Goal: Transaction & Acquisition: Purchase product/service

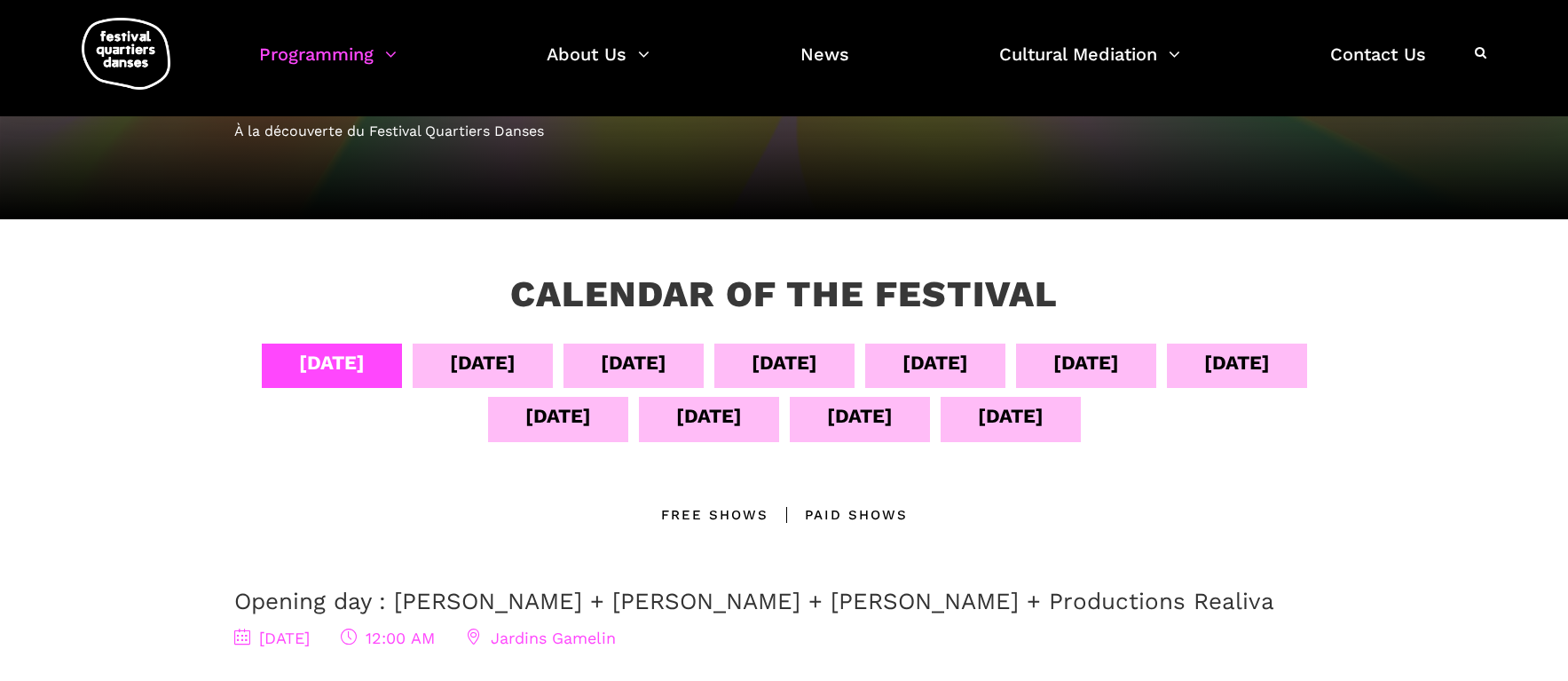
scroll to position [198, 0]
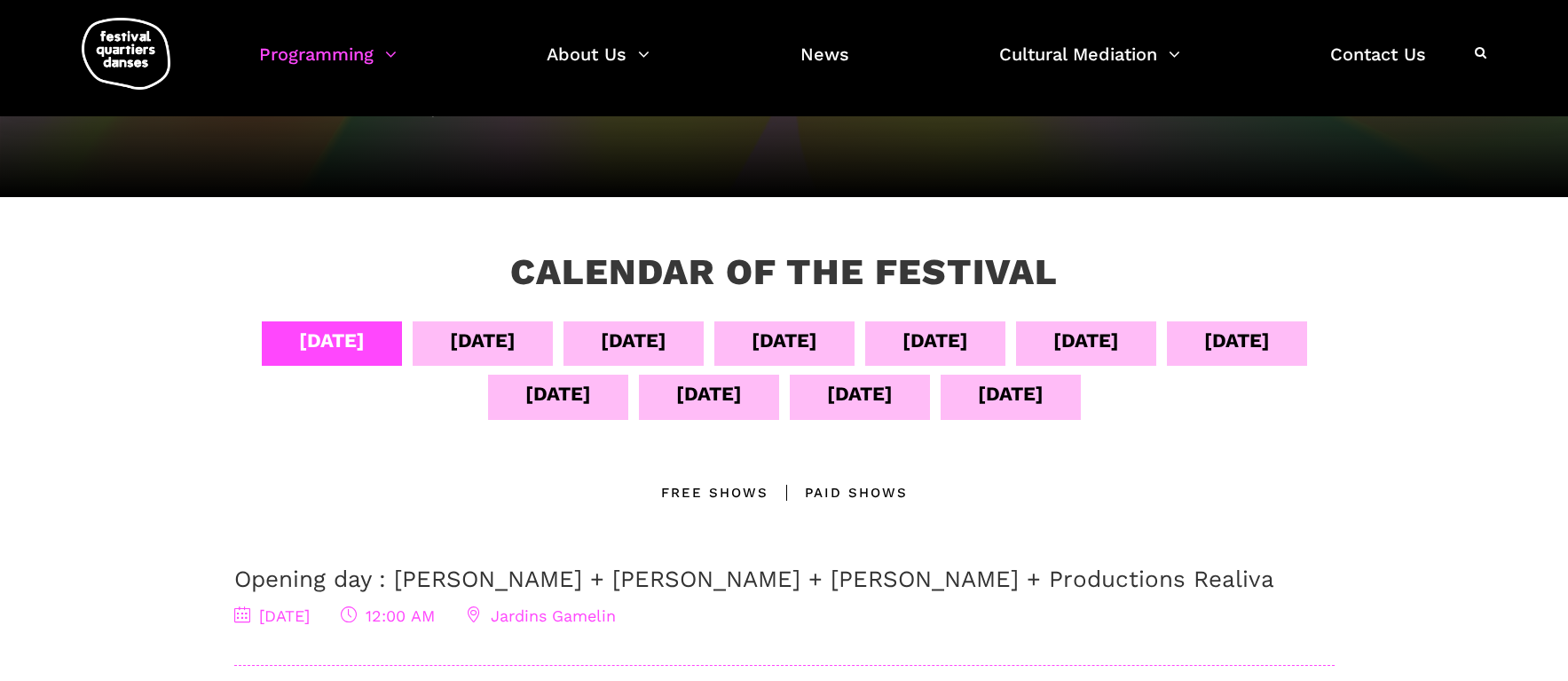
click at [817, 339] on div "Sept 07" at bounding box center [784, 341] width 66 height 31
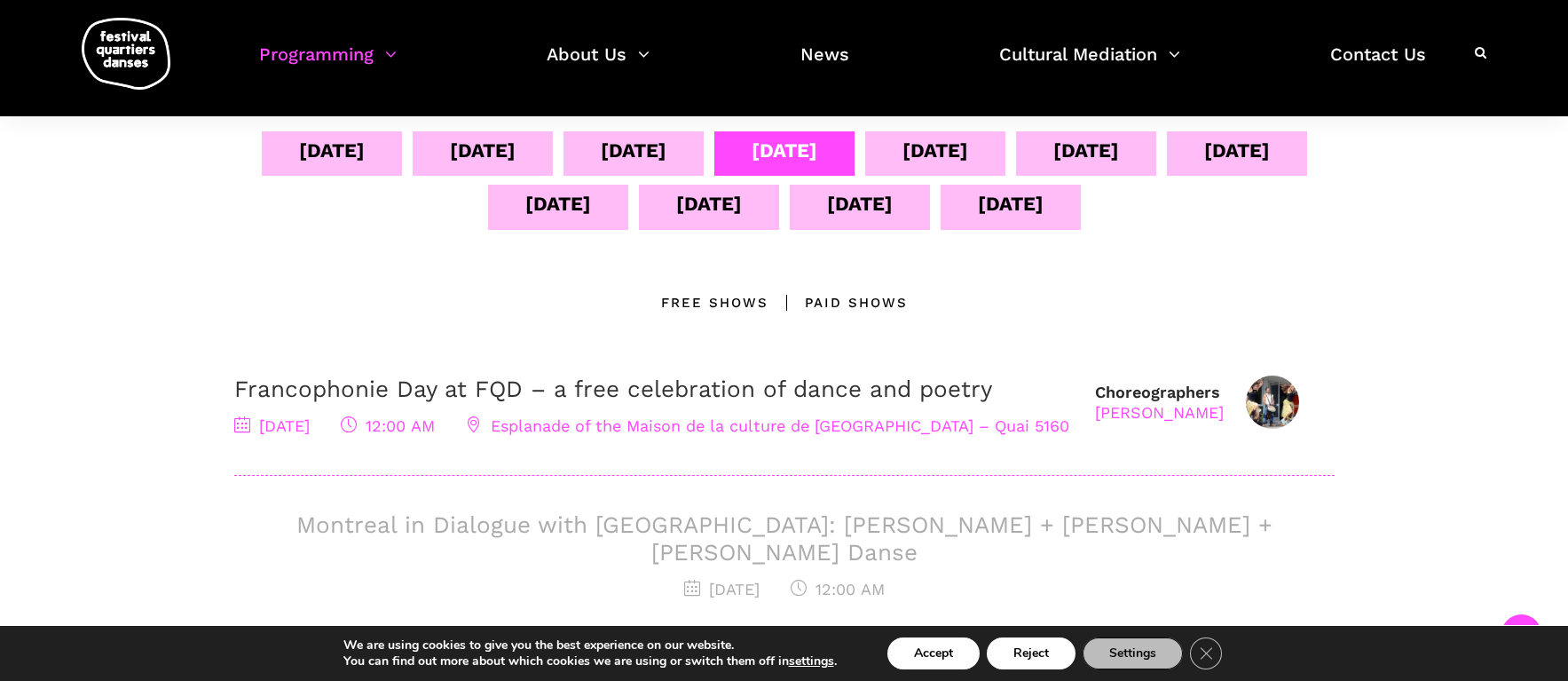
scroll to position [386, 0]
click at [849, 303] on div "Paid shows" at bounding box center [838, 305] width 140 height 22
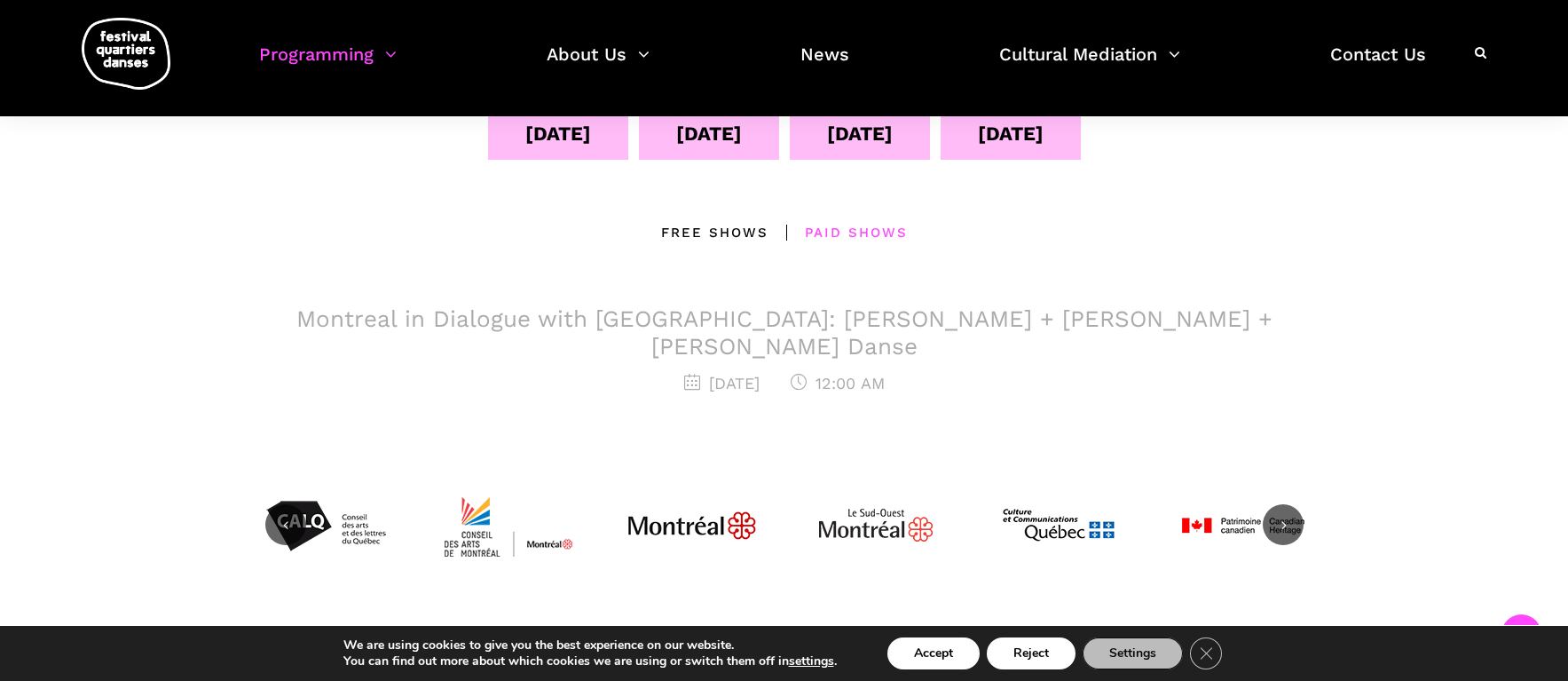
scroll to position [461, 0]
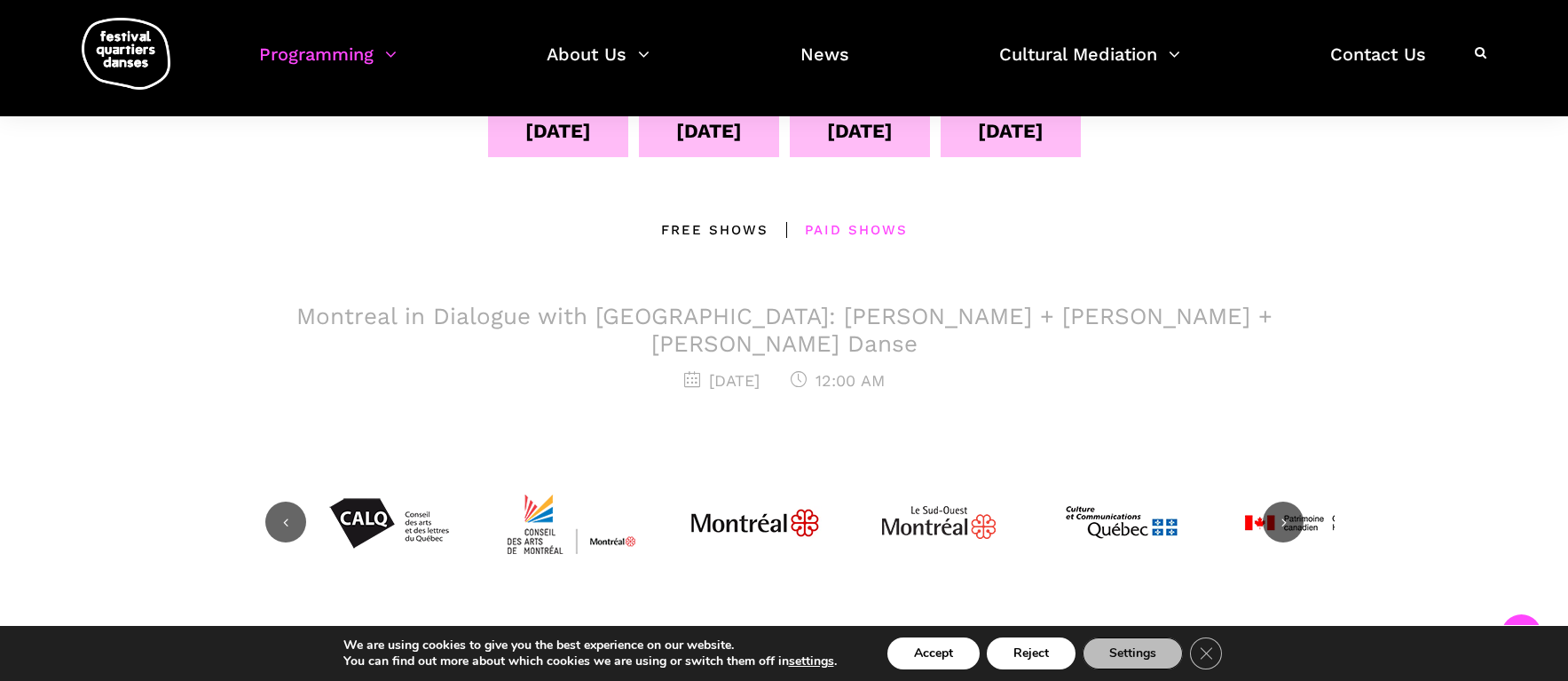
click at [873, 371] on span "12:00 AM" at bounding box center [838, 380] width 94 height 19
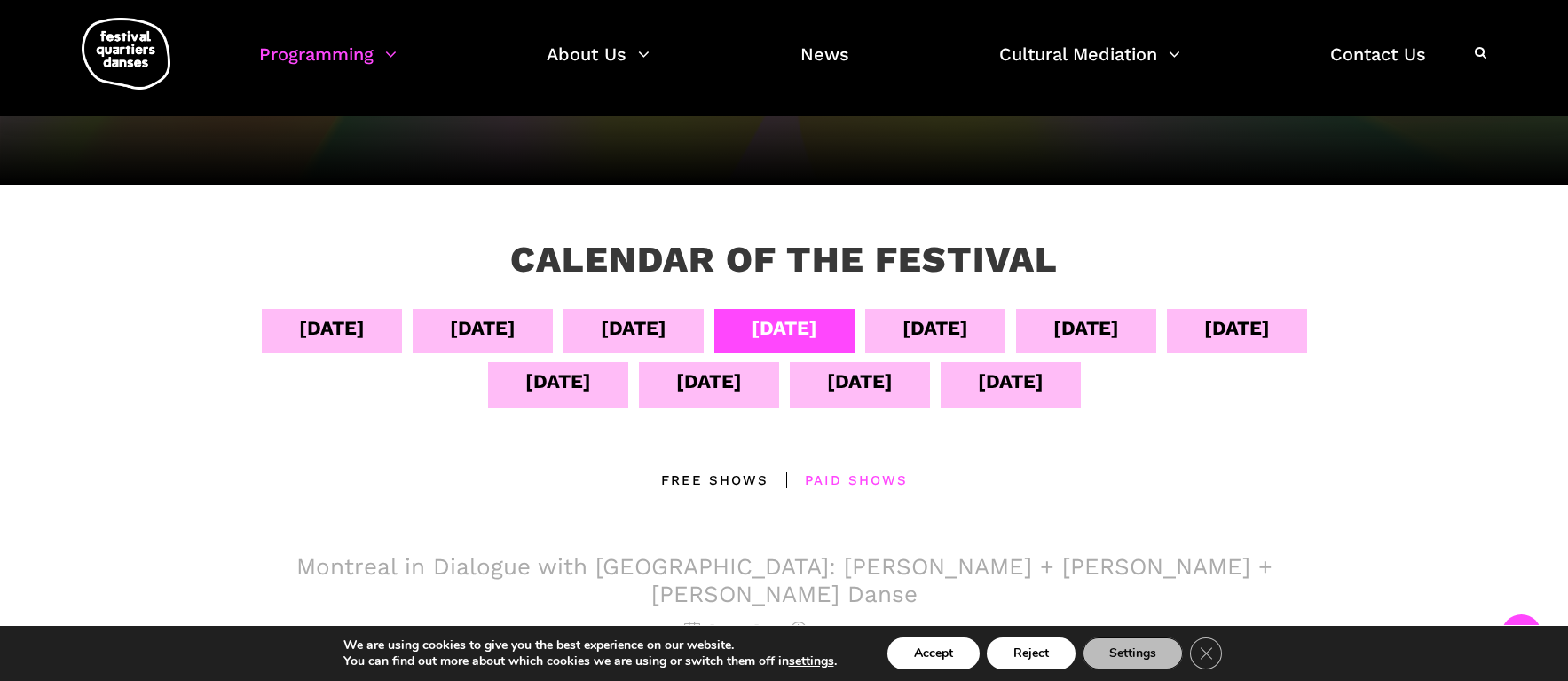
scroll to position [0, 0]
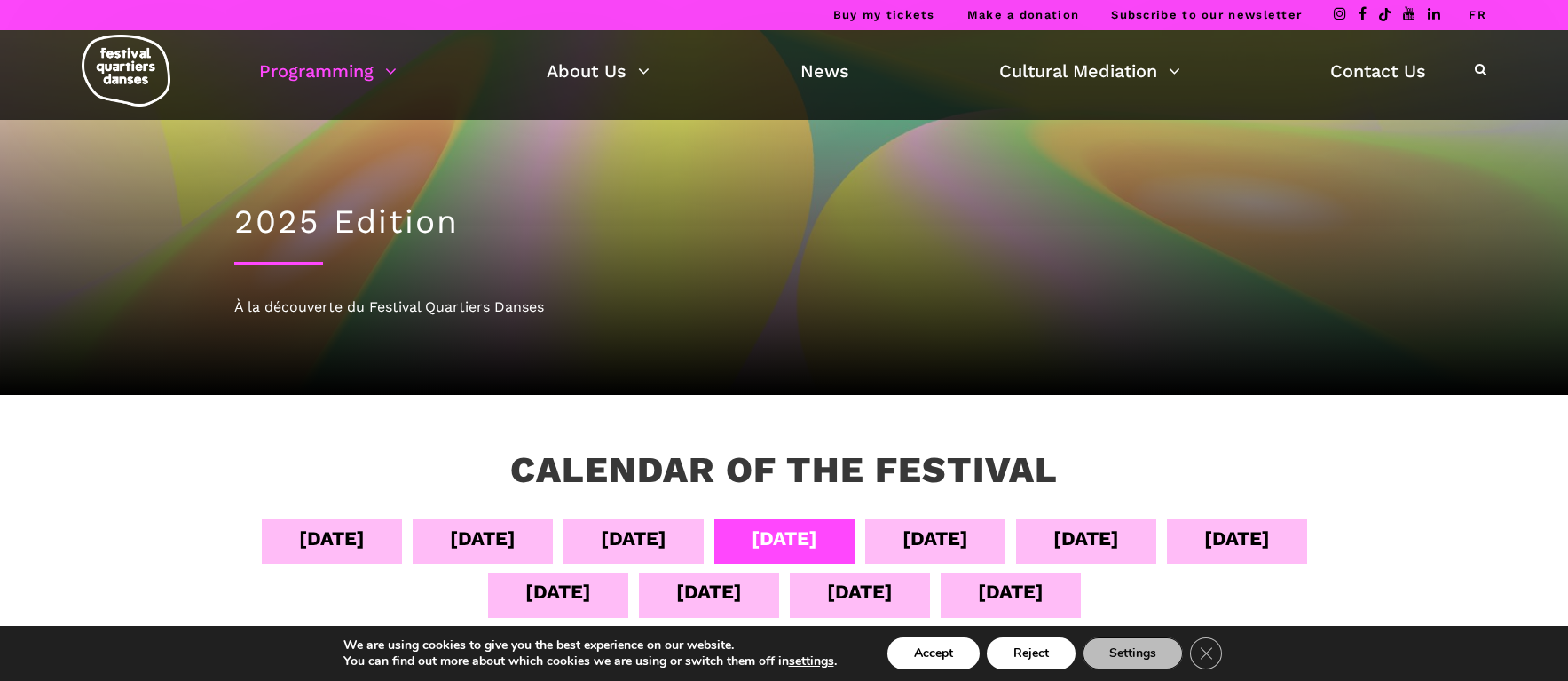
click at [817, 535] on div "Sept 07" at bounding box center [784, 539] width 66 height 31
click at [411, 319] on div "2025 Edition À la découverte du Festival Quartiers Danses" at bounding box center [784, 257] width 1136 height 275
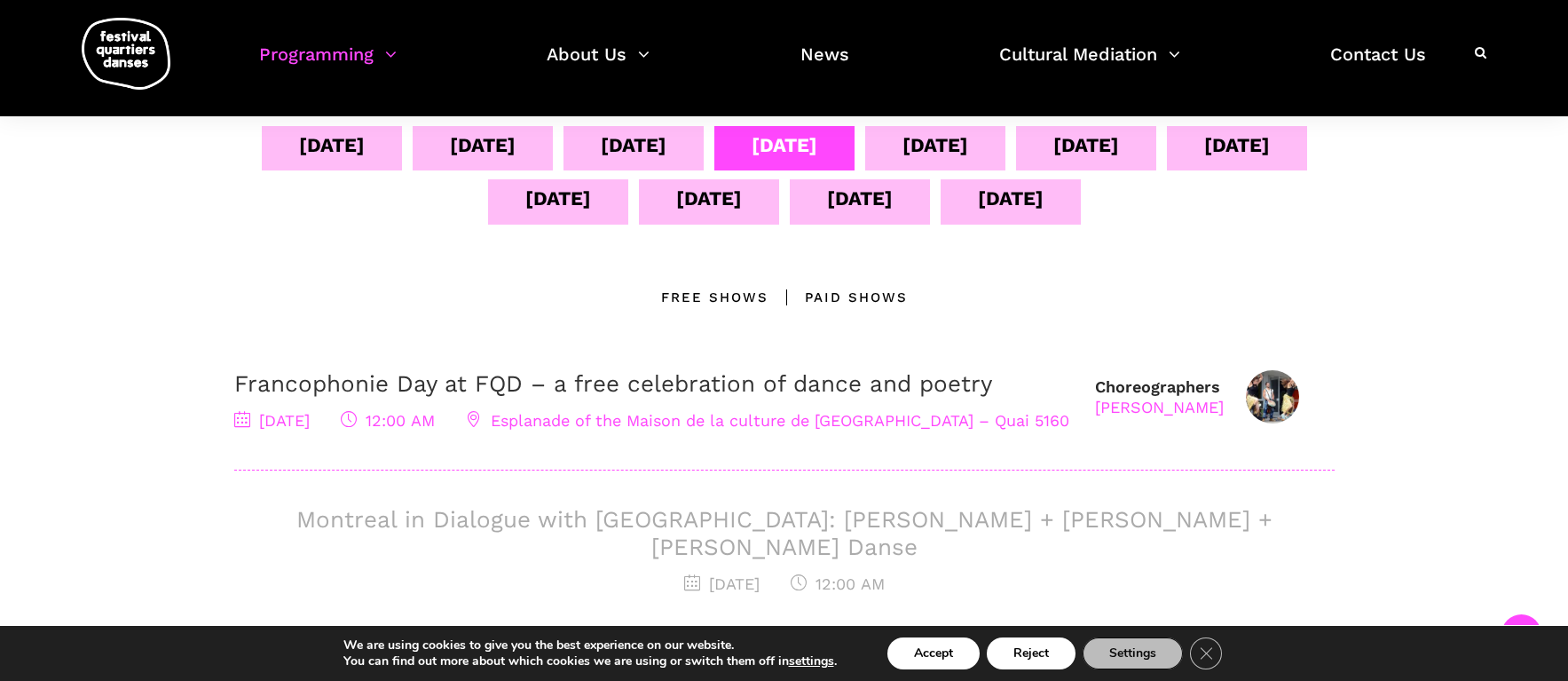
scroll to position [395, 0]
click at [857, 302] on div "Paid shows" at bounding box center [838, 296] width 140 height 22
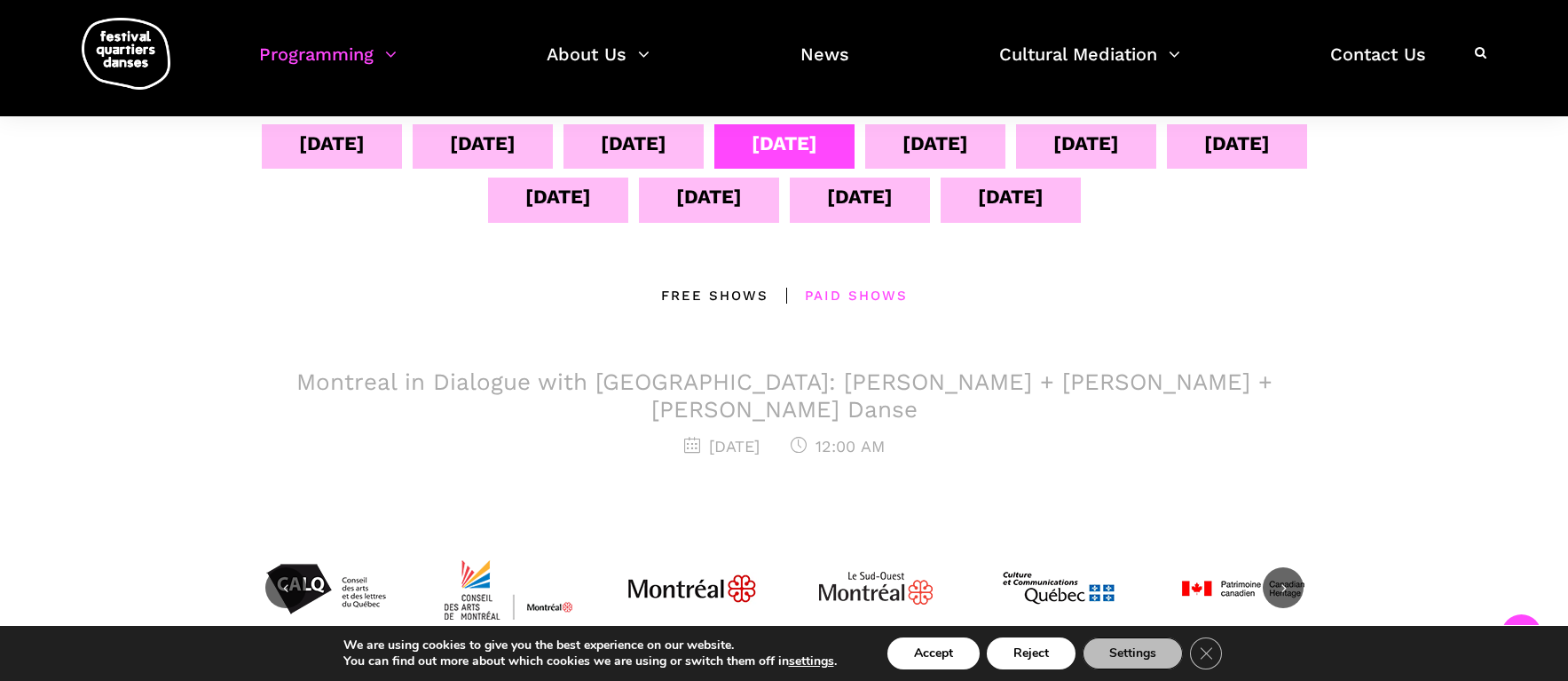
click at [694, 436] on span "7 September 2025" at bounding box center [721, 445] width 76 height 19
click at [766, 390] on h3 "Montreal in Dialogue with Copenhagen: Charles-Alexis Desgagnés + Lene Boel + Sk…" at bounding box center [784, 396] width 1100 height 55
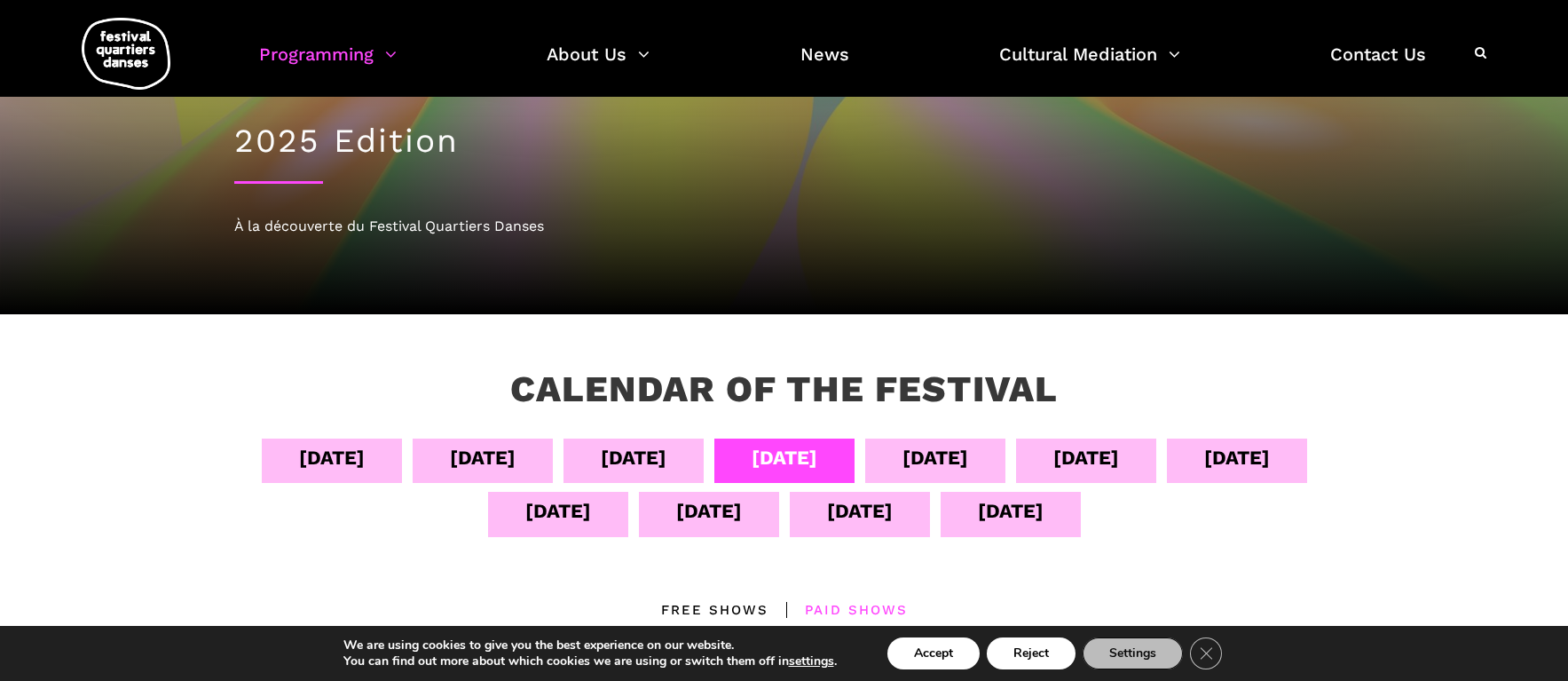
scroll to position [0, 0]
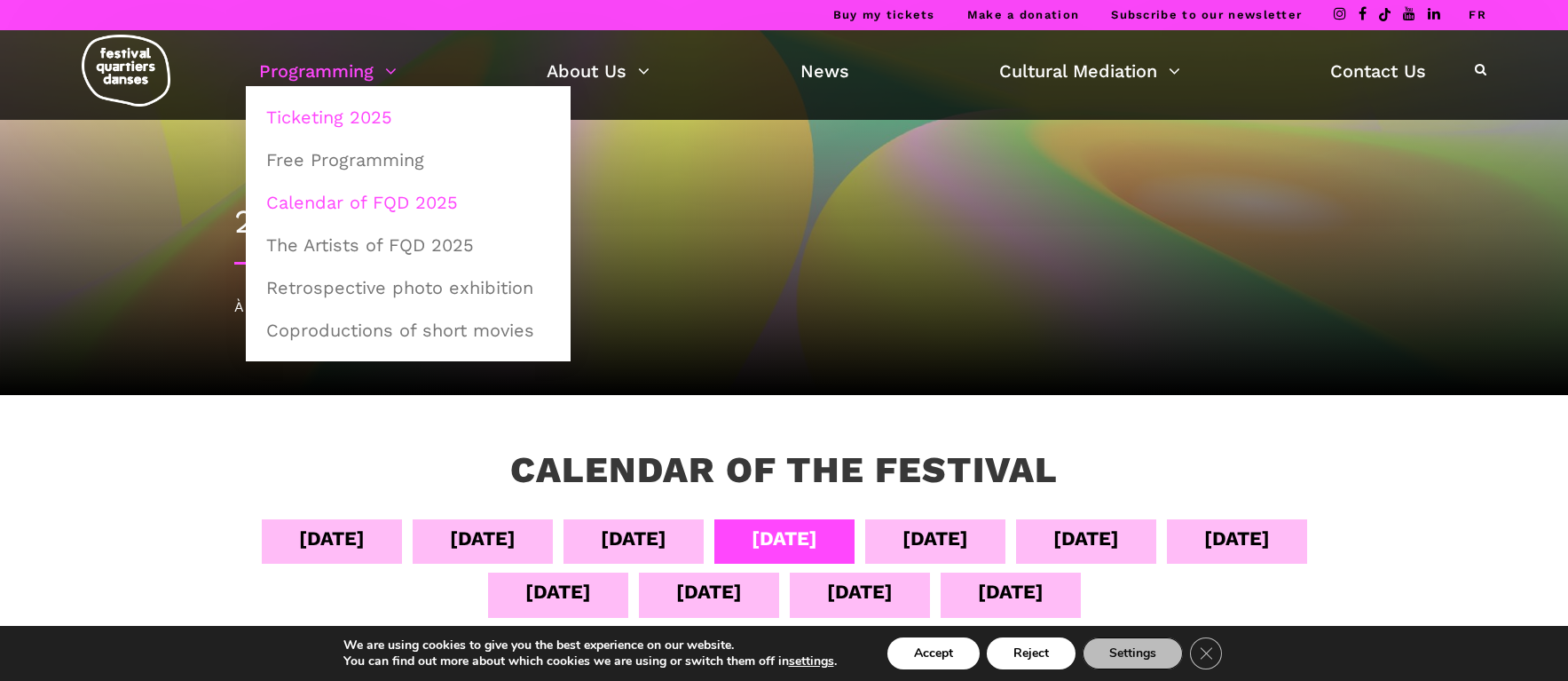
click at [345, 118] on link "Ticketing 2025" at bounding box center [408, 117] width 306 height 41
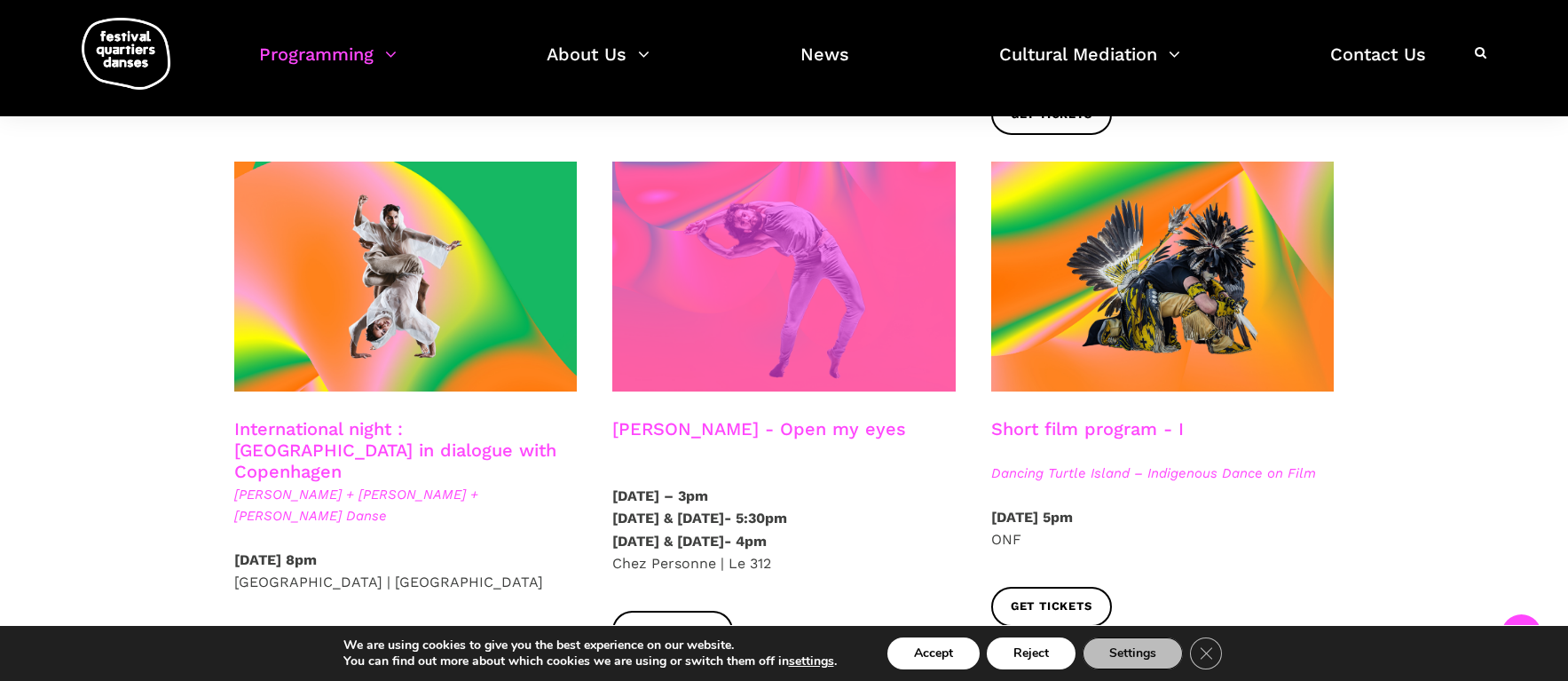
scroll to position [936, 0]
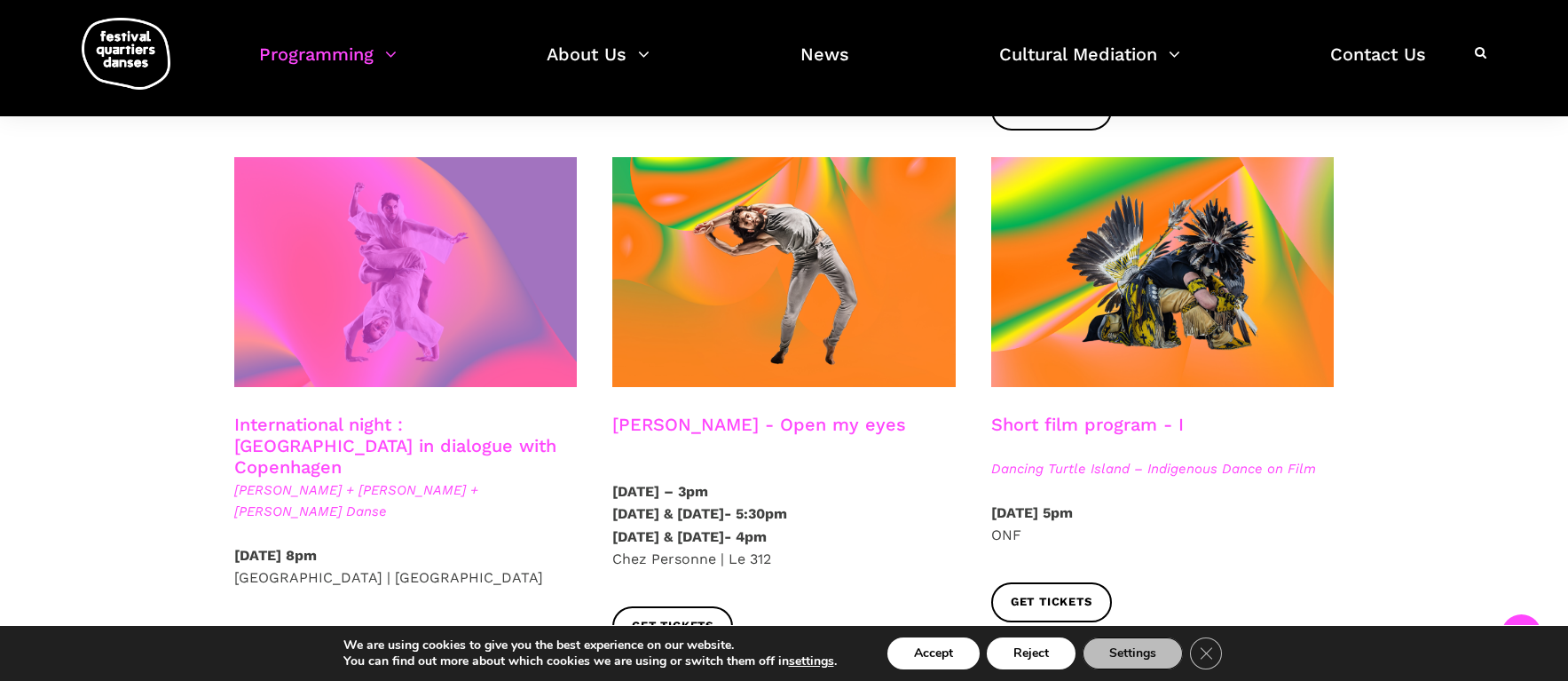
click at [387, 294] on span at bounding box center [406, 272] width 344 height 230
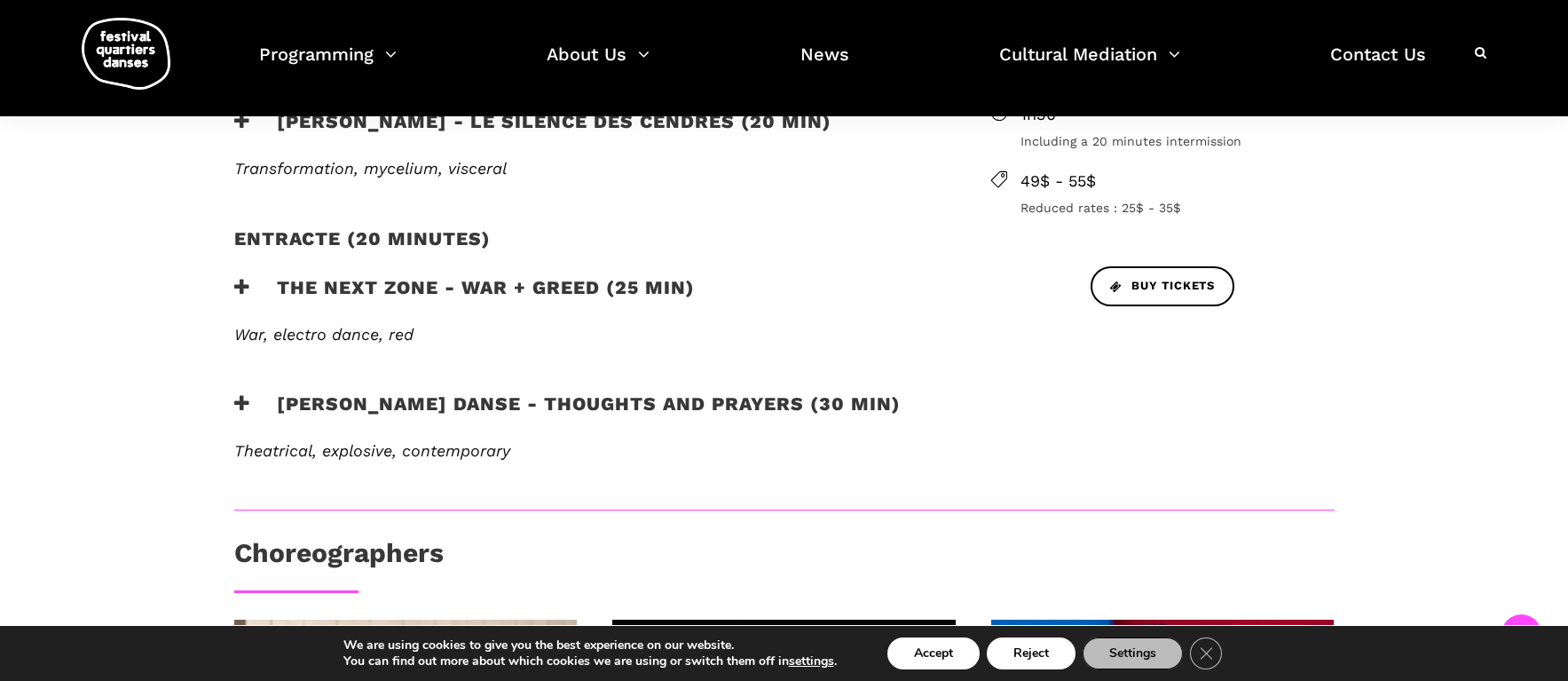
scroll to position [766, 0]
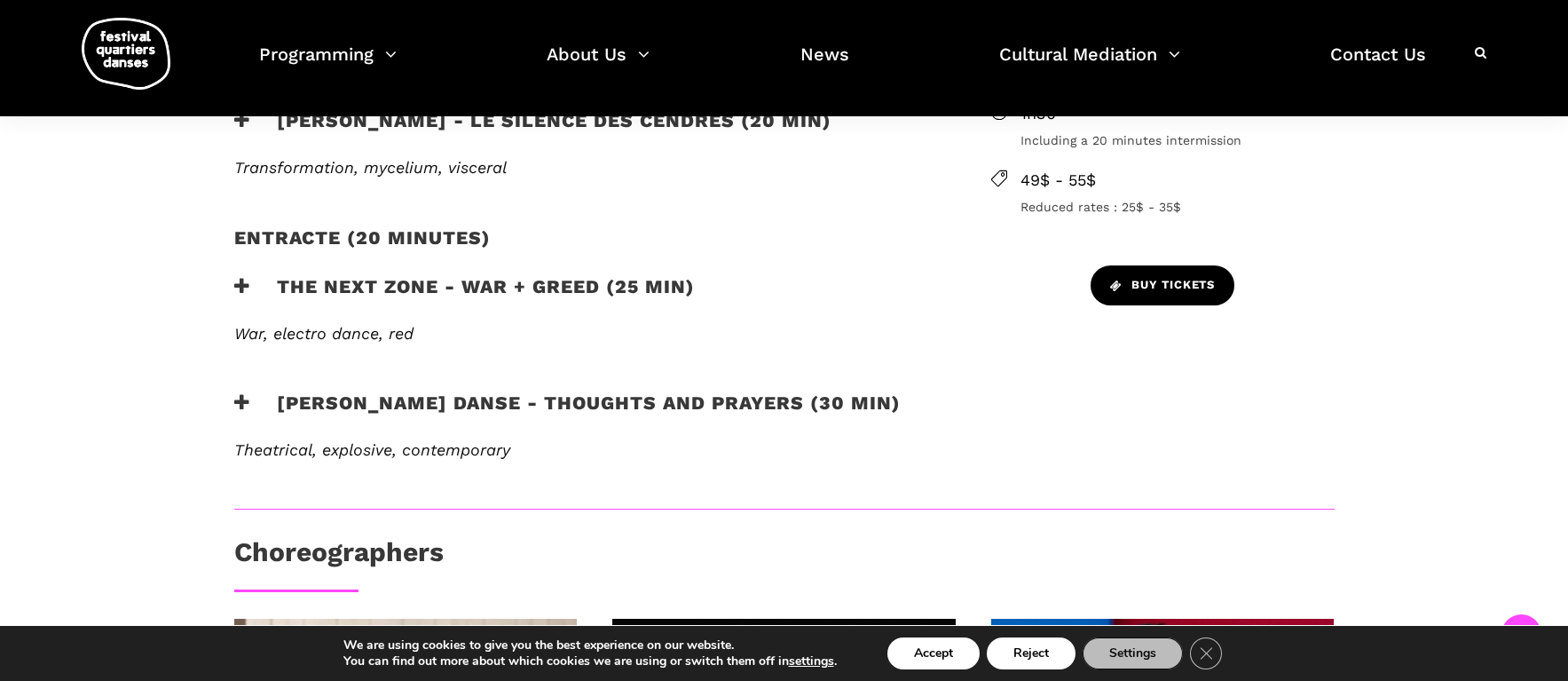
click at [1170, 276] on span "BUY TICKETS" at bounding box center [1162, 285] width 105 height 19
